Goal: Information Seeking & Learning: Learn about a topic

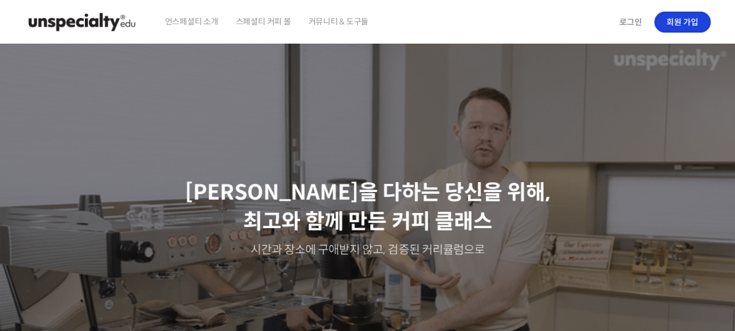
click at [675, 18] on link "회원 가입" at bounding box center [682, 22] width 56 height 21
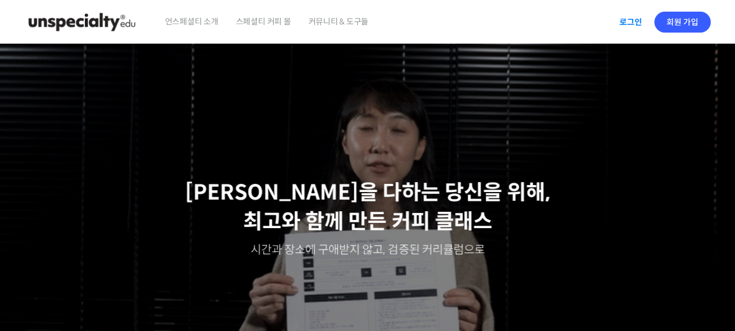
click at [624, 25] on link "로그인" at bounding box center [631, 22] width 37 height 27
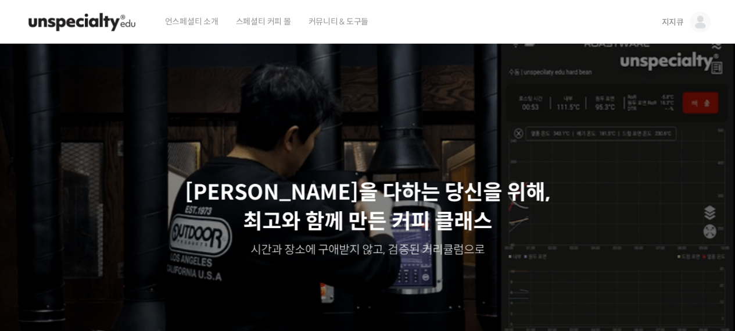
click at [677, 19] on span "지지큐" at bounding box center [672, 22] width 22 height 10
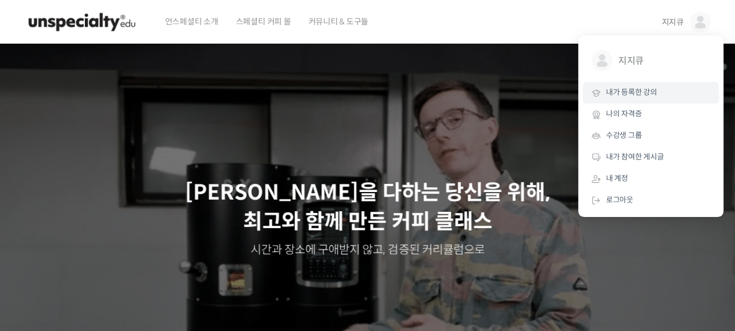
click at [630, 99] on link "내가 등록한 강의" at bounding box center [651, 93] width 136 height 22
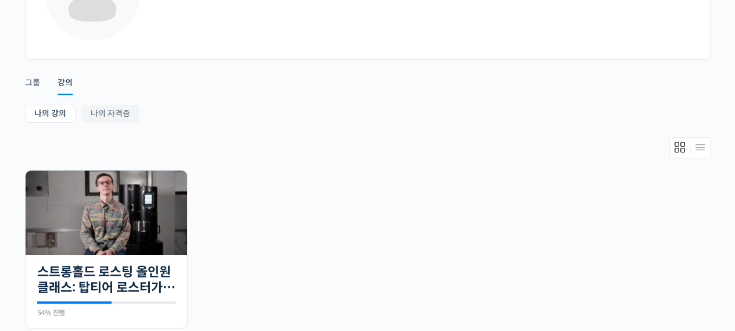
scroll to position [232, 0]
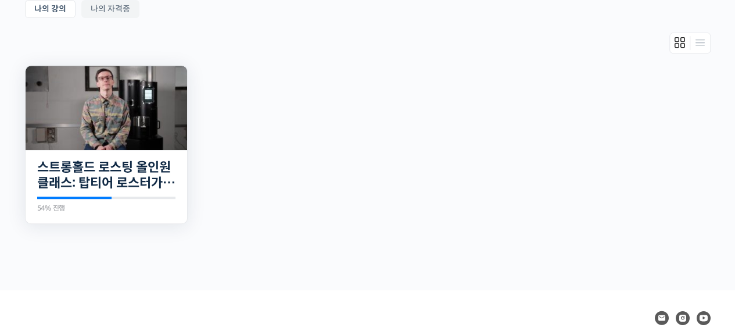
click at [137, 96] on img at bounding box center [107, 108] width 162 height 84
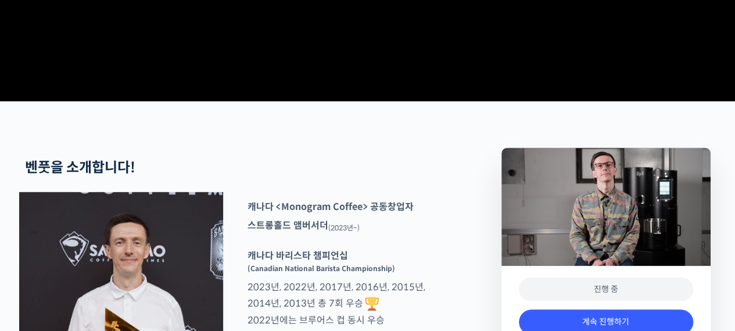
scroll to position [697, 0]
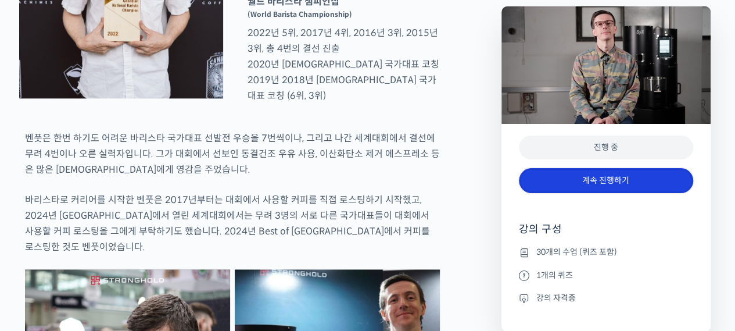
click at [614, 177] on link "계속 진행하기" at bounding box center [606, 180] width 174 height 25
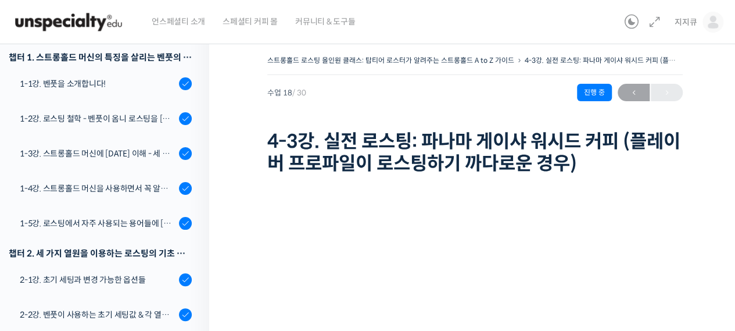
scroll to position [147, 0]
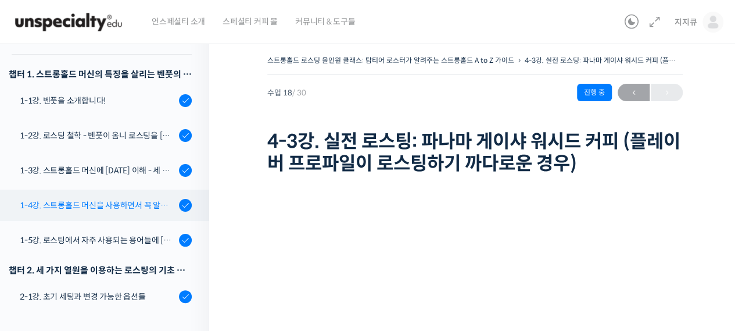
click at [119, 204] on div "1-4강. 스트롱홀드 머신을 사용하면서 꼭 알고 있어야 할 유의사항" at bounding box center [98, 205] width 156 height 13
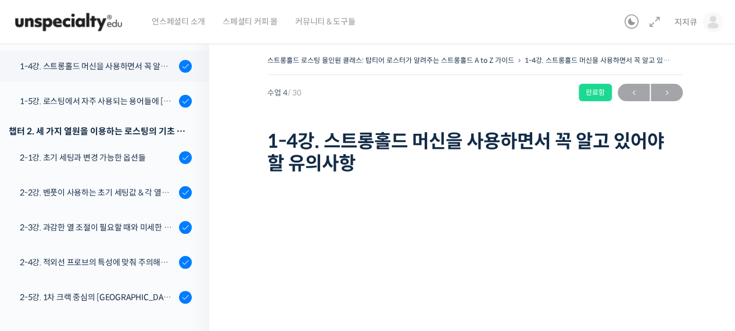
scroll to position [292, 0]
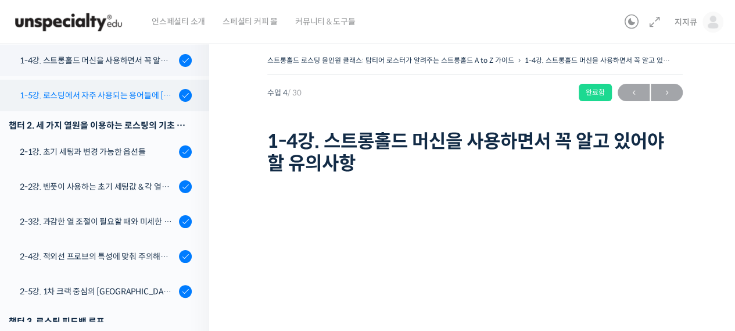
click at [97, 90] on div "1-5강. 로스팅에서 자주 사용되는 용어들에 [DATE] 이해" at bounding box center [98, 95] width 156 height 13
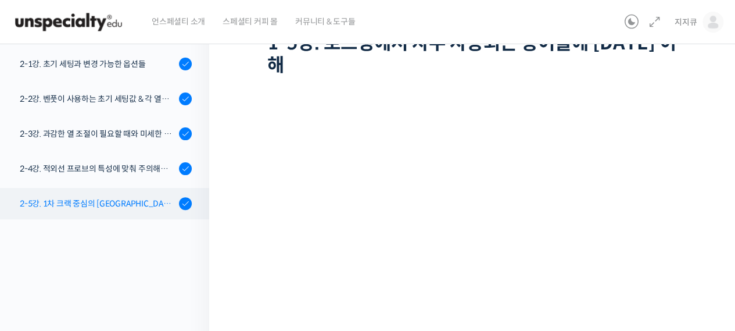
scroll to position [210, 0]
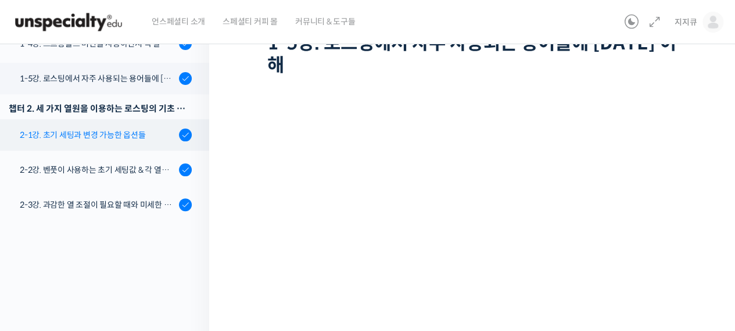
click at [81, 133] on div "2-1강. 초기 세팅과 변경 가능한 옵션들" at bounding box center [98, 134] width 156 height 13
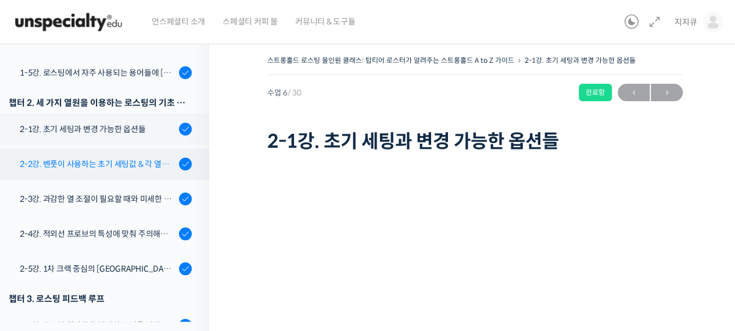
click at [92, 162] on div "2-2강. 벤풋이 사용하는 초기 세팅값 & 각 열원이 하는 역할" at bounding box center [98, 164] width 156 height 13
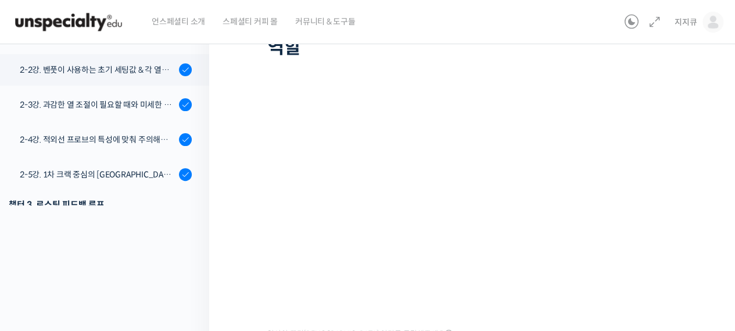
scroll to position [291, 0]
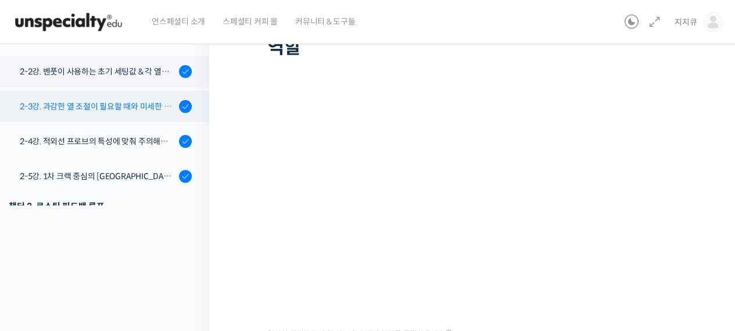
click at [130, 106] on div "2-3강. 과감한 열 조절이 필요할 때와 미세한 열 조절이 필요할 때" at bounding box center [98, 106] width 156 height 13
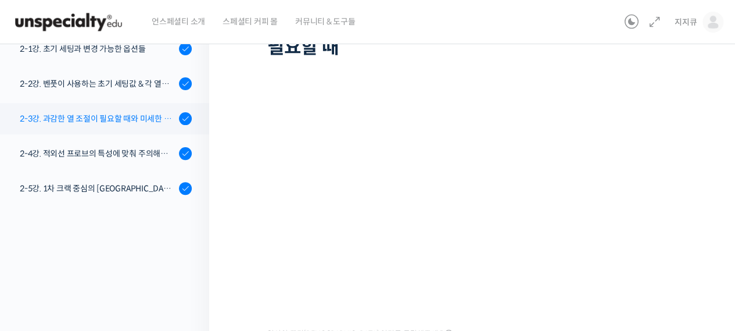
scroll to position [337, 0]
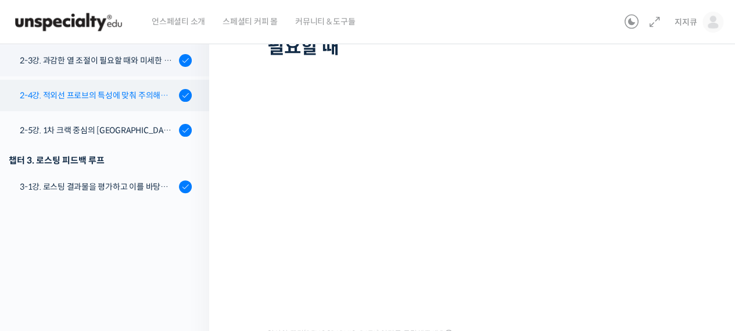
click at [135, 90] on div "2-4강. 적외선 프로브의 특성에 맞춰 주의해야 할 점들" at bounding box center [98, 95] width 156 height 13
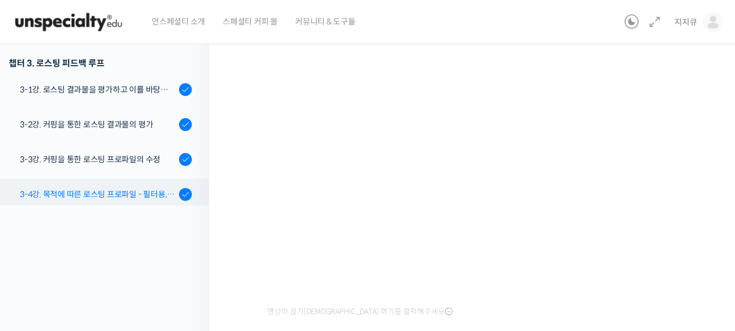
scroll to position [371, 0]
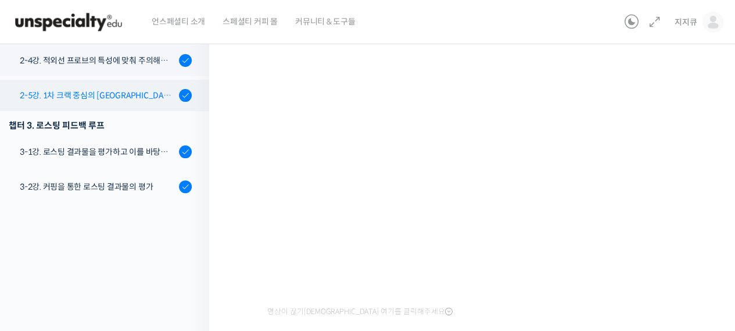
click at [127, 90] on div "2-5강. 1차 크랙 중심의 [GEOGRAPHIC_DATA]에 관하여" at bounding box center [98, 95] width 156 height 13
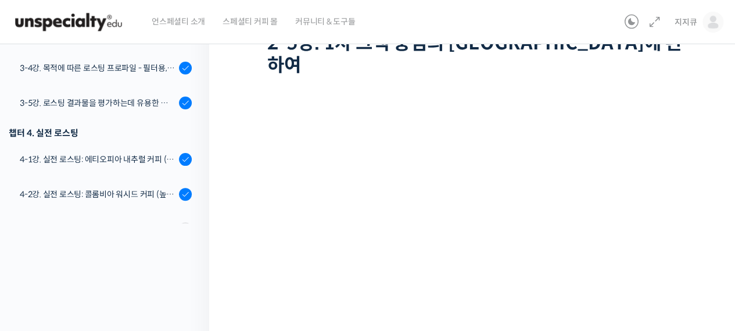
scroll to position [581, 0]
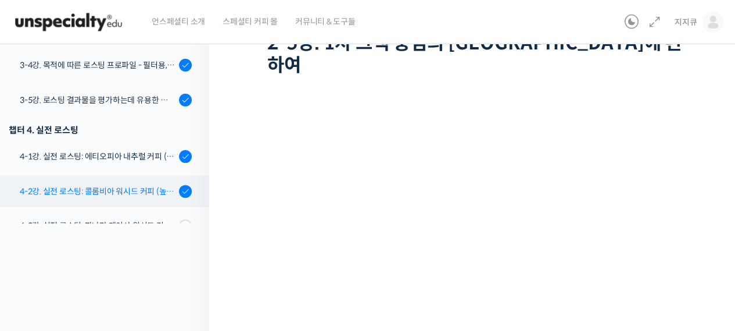
click at [128, 188] on div "4-2강. 실전 로스팅: 콜롬비아 워시드 커피 (높은 밀도와 수분율 때문에 1차 크랙에서 많은 수분을 방출하는 경우)" at bounding box center [98, 191] width 156 height 13
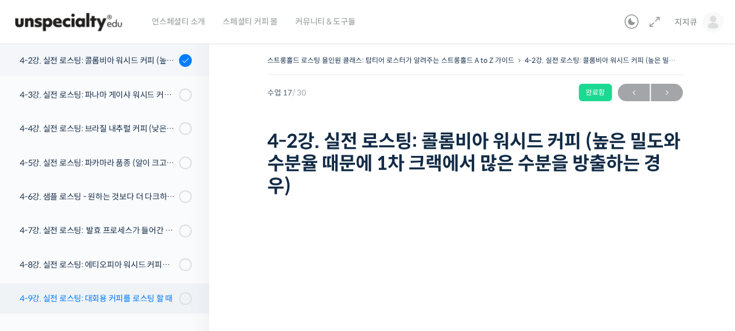
scroll to position [693, 0]
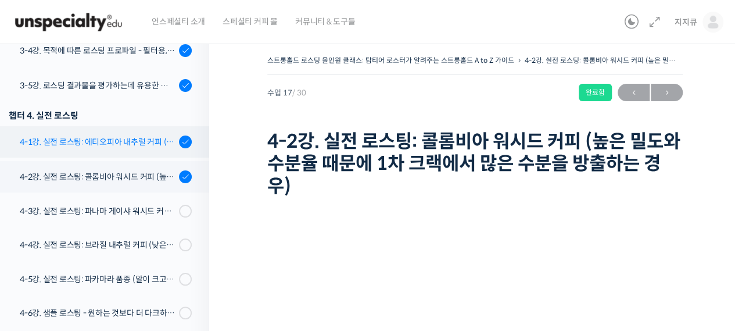
click at [120, 139] on div "4-1강. 실전 로스팅: 에티오피아 내추럴 커피 (당분이 많이 포함되어 있고 색이 고르지 않은 경우)" at bounding box center [98, 141] width 156 height 13
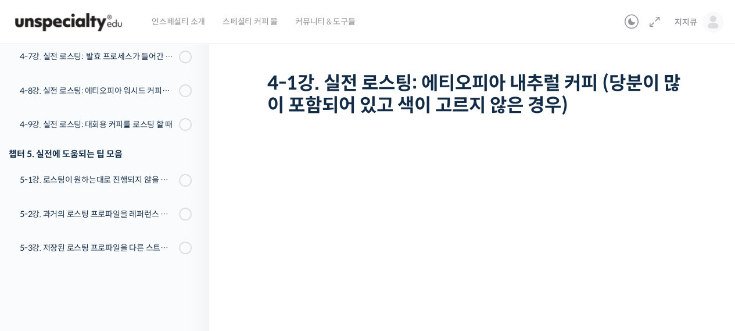
scroll to position [867, 0]
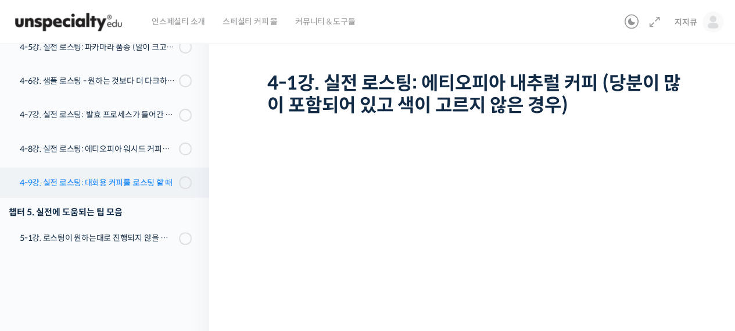
click at [126, 183] on div "4-9강. 실전 로스팅: 대회용 커피를 로스팅 할 때" at bounding box center [98, 182] width 156 height 13
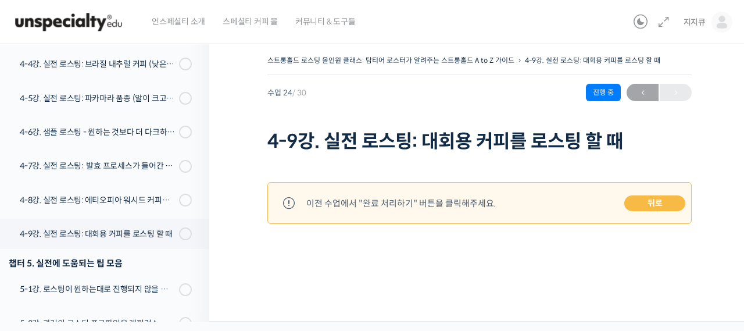
scroll to position [700, 0]
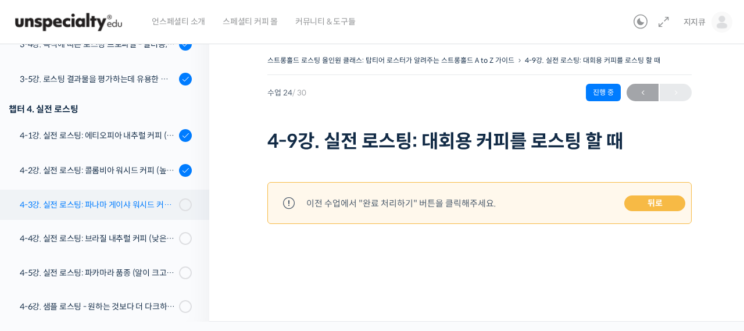
click at [146, 201] on div "4-3강. 실전 로스팅: 파나마 게이샤 워시드 커피 (플레이버 프로파일이 로스팅하기 까다로운 경우)" at bounding box center [98, 204] width 156 height 13
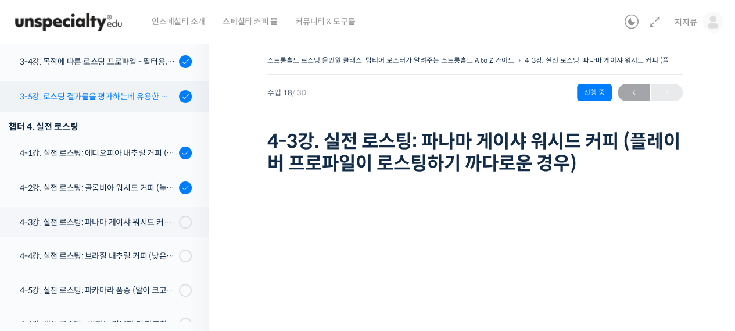
scroll to position [612, 0]
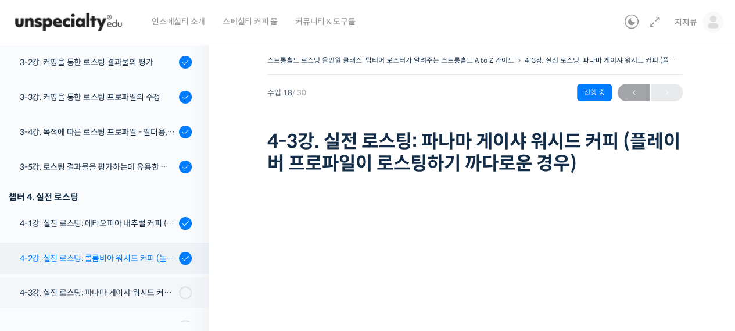
click at [126, 257] on div "4-2강. 실전 로스팅: 콜롬비아 워시드 커피 (높은 밀도와 수분율 때문에 1차 크랙에서 많은 수분을 방출하는 경우)" at bounding box center [98, 258] width 156 height 13
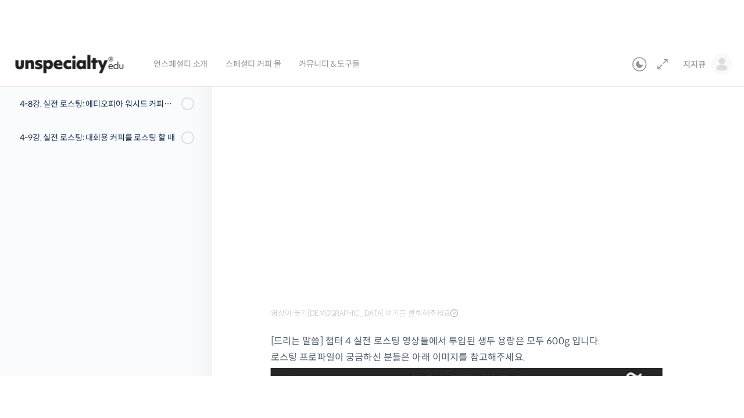
scroll to position [232, 0]
